Goal: Information Seeking & Learning: Learn about a topic

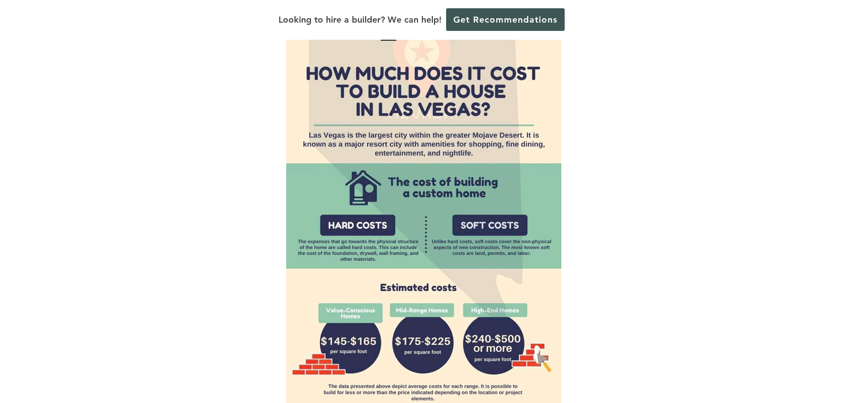
scroll to position [798, 0]
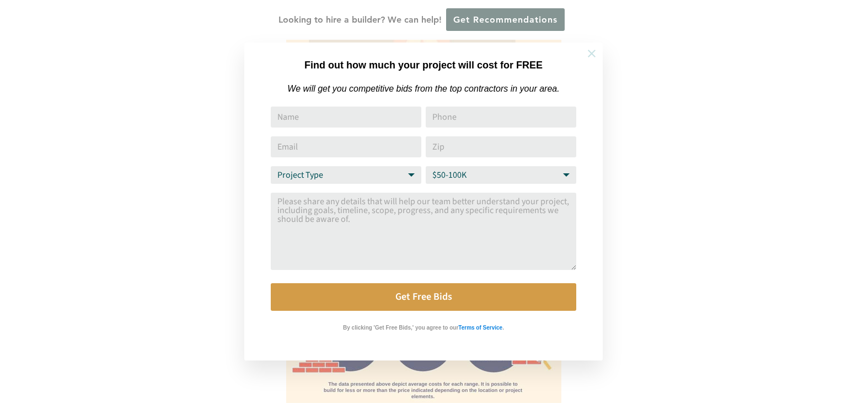
click at [592, 52] on icon at bounding box center [592, 54] width 8 height 8
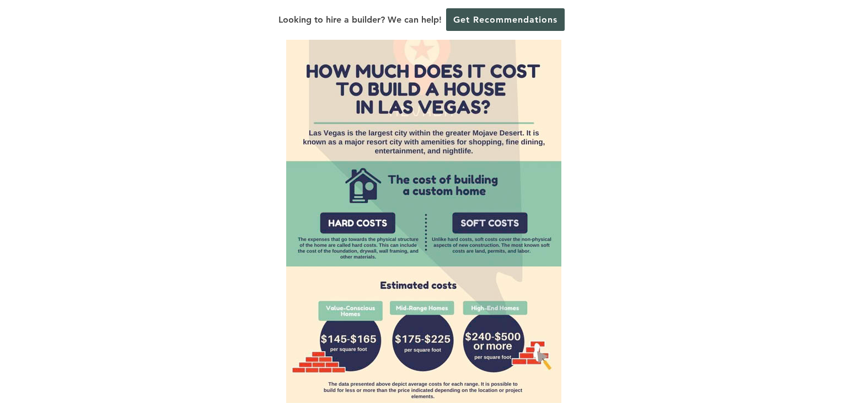
scroll to position [705, 0]
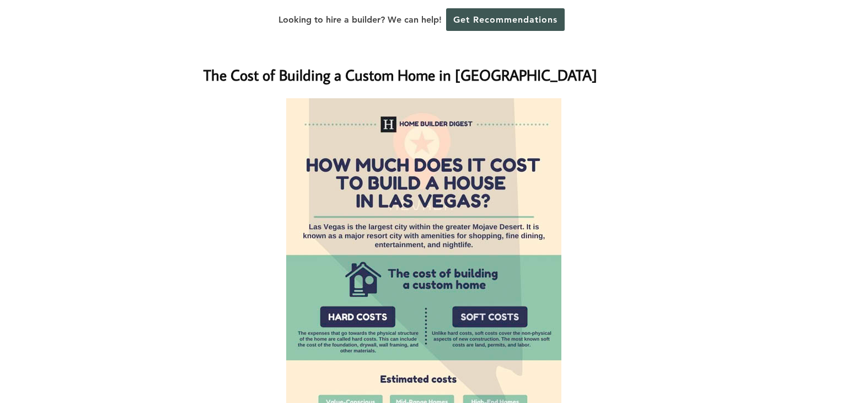
click at [539, 147] on img at bounding box center [423, 318] width 275 height 441
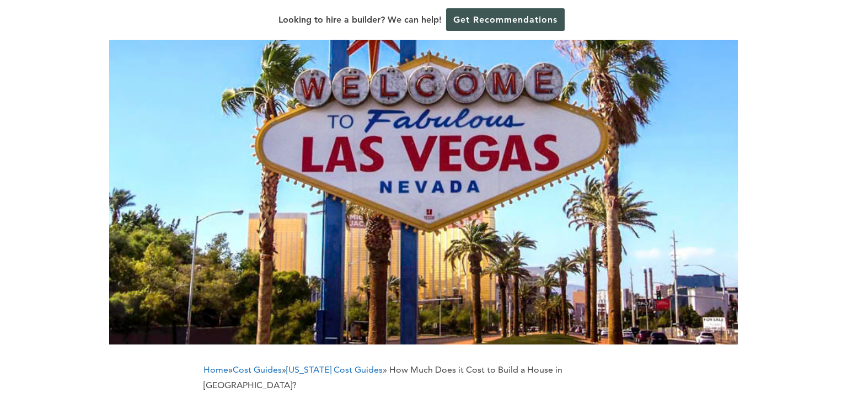
scroll to position [0, 0]
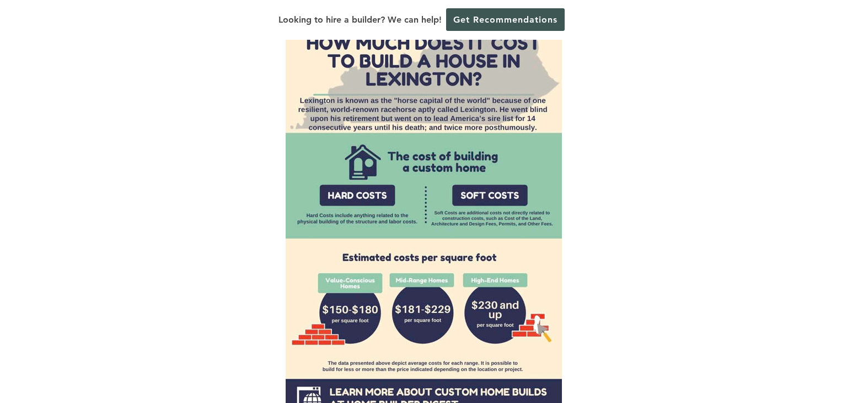
scroll to position [903, 0]
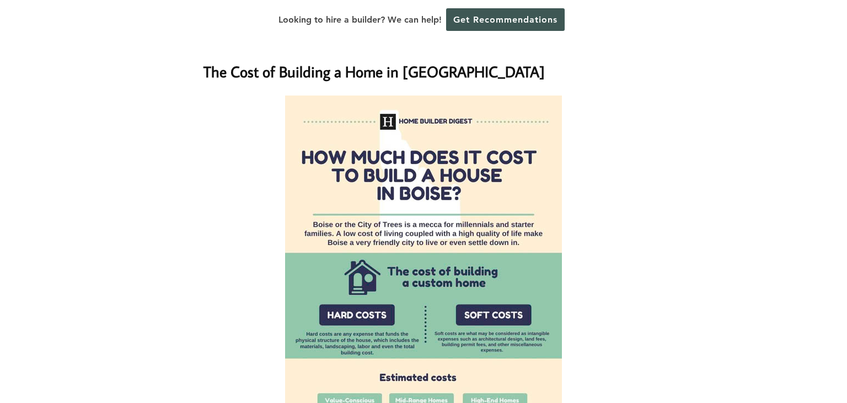
scroll to position [966, 0]
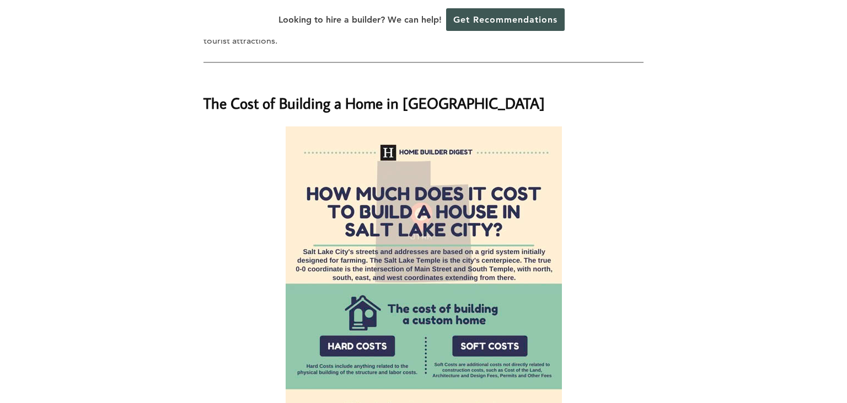
scroll to position [822, 0]
